Goal: Book appointment/travel/reservation

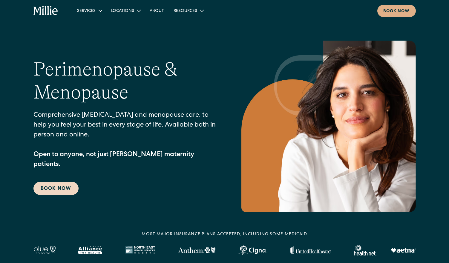
click at [65, 186] on link "Book Now" at bounding box center [55, 188] width 45 height 13
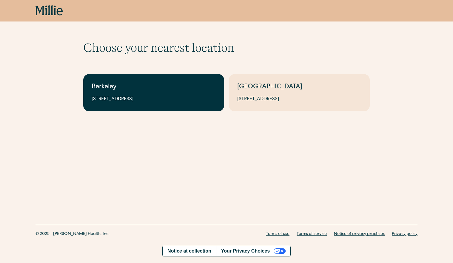
click at [136, 101] on div "[STREET_ADDRESS]" at bounding box center [154, 99] width 124 height 7
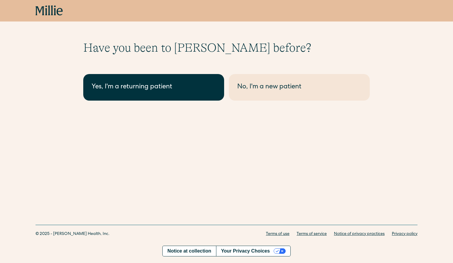
click at [171, 86] on div "Yes, I'm a returning patient" at bounding box center [154, 87] width 124 height 10
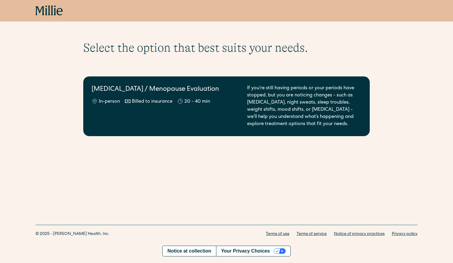
click at [307, 121] on div "If you’re still having periods or your periods have stopped, but you are notici…" at bounding box center [304, 106] width 114 height 43
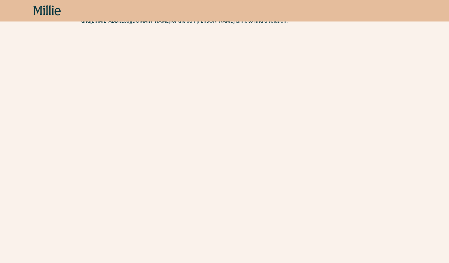
scroll to position [60, 0]
